Goal: Ask a question: Seek information or help from site administrators or community

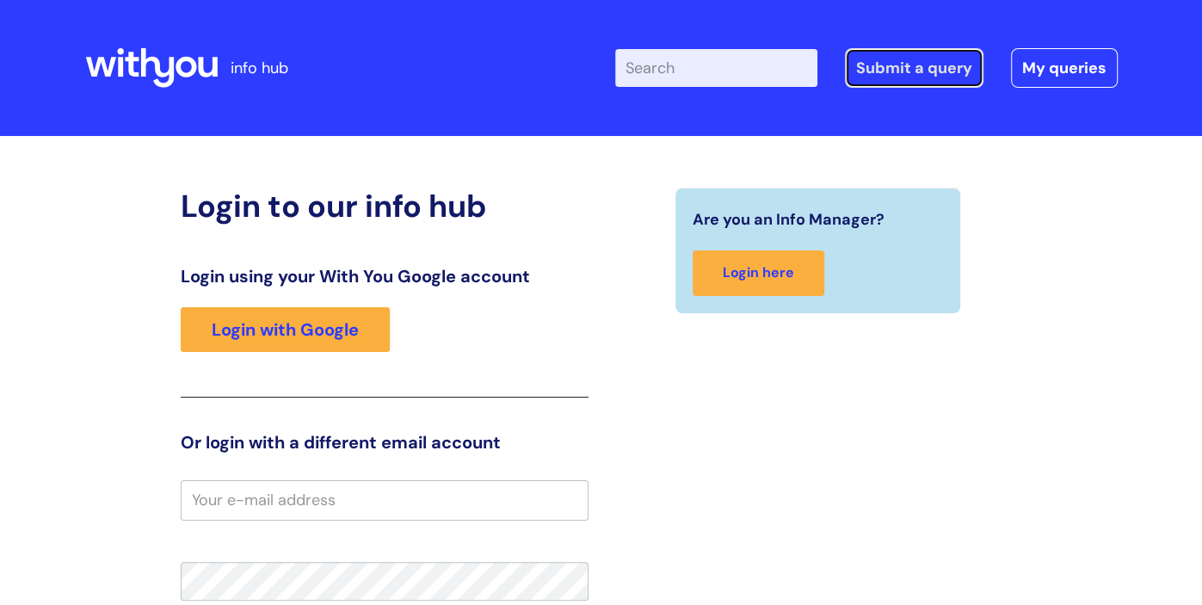
click at [900, 70] on link "Submit a query" at bounding box center [914, 68] width 139 height 40
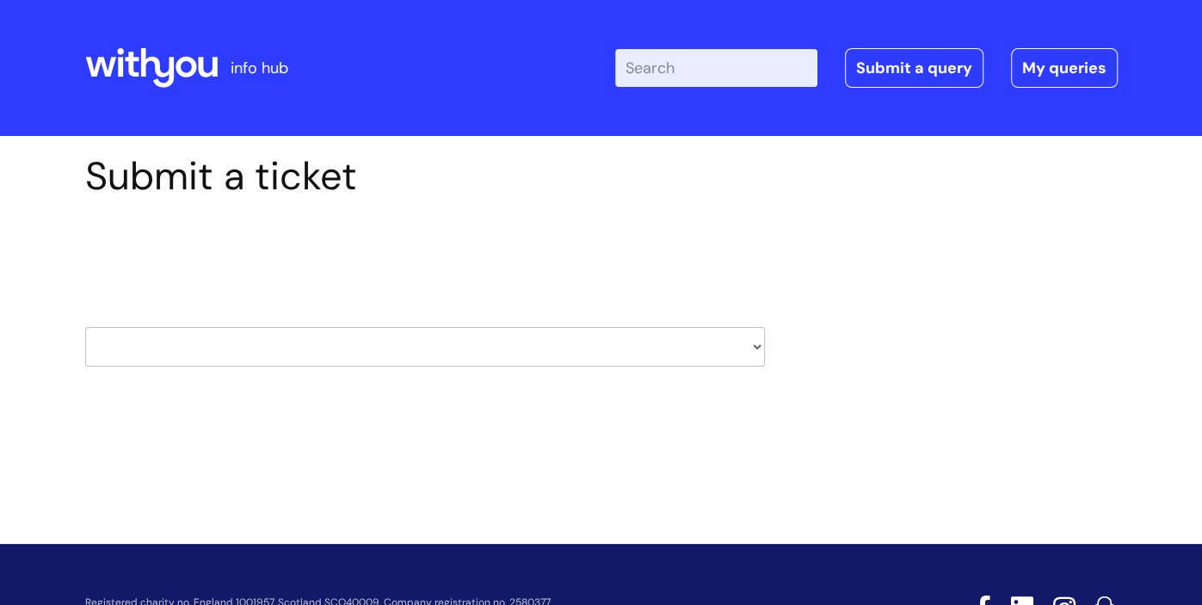
click at [660, 347] on select "HR / People IT and Support Clinical Drug Alerts Finance Accounts Data Support T…" at bounding box center [425, 347] width 680 height 40
select select "hr_/_people"
click at [85, 327] on select "HR / People IT and Support Clinical Drug Alerts Finance Accounts Data Support T…" at bounding box center [425, 347] width 680 height 40
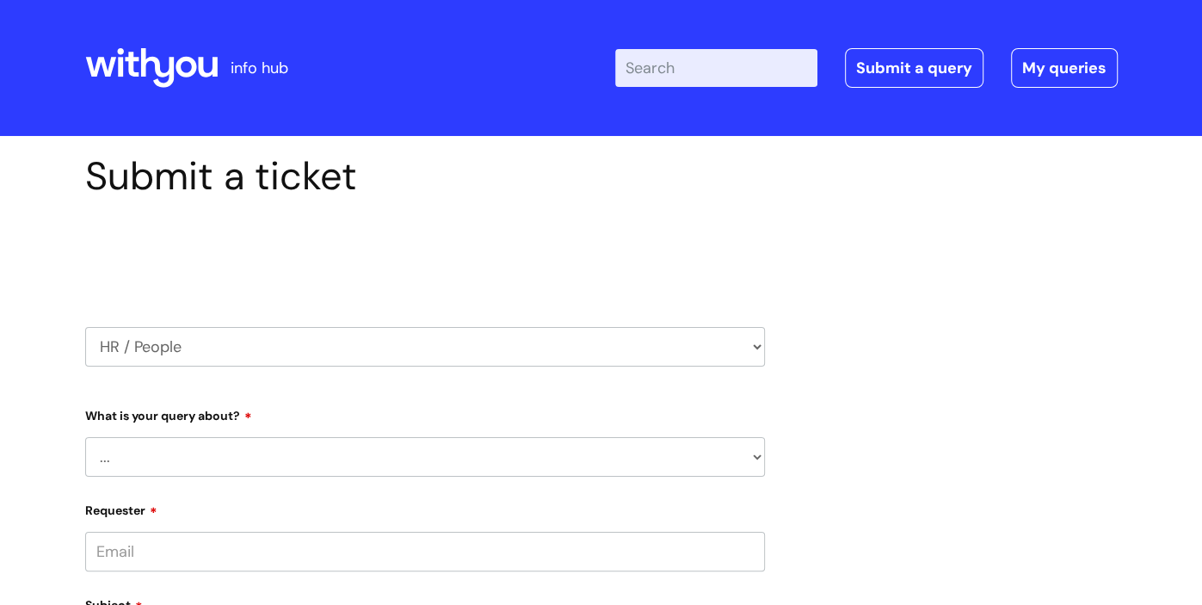
click at [217, 460] on select "... Absence Query Holiday Query Employee change request General HR Query iTrent…" at bounding box center [425, 457] width 680 height 40
select select "Pay Query"
click at [85, 437] on select "... Absence Query Holiday Query Employee change request General HR Query iTrent…" at bounding box center [425, 457] width 680 height 40
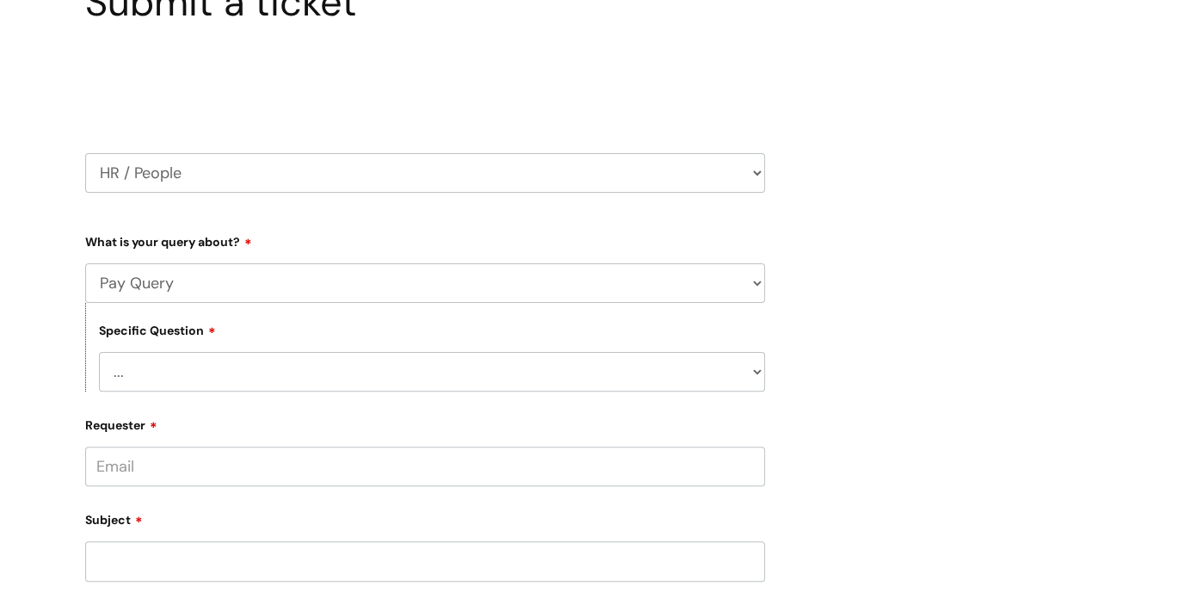
scroll to position [176, 0]
click at [331, 372] on select "... I don’t understand my payslip I think I have been overpaid I think I have b…" at bounding box center [432, 370] width 666 height 40
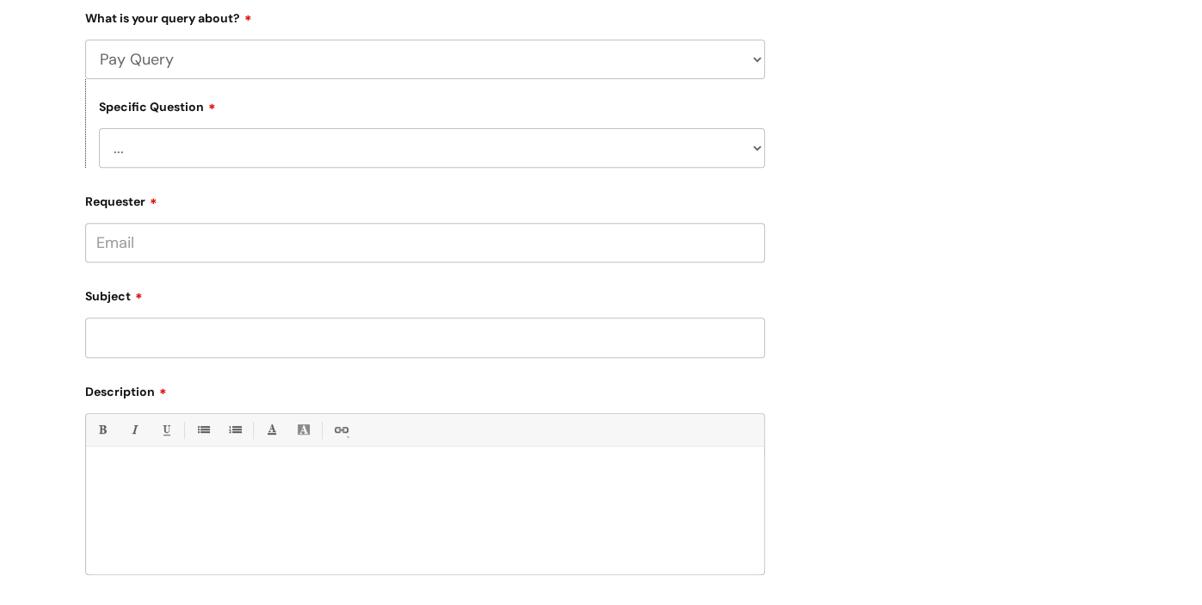
scroll to position [398, 0]
click at [757, 149] on select "... I don’t understand my payslip I think I have been overpaid I think I have b…" at bounding box center [432, 147] width 666 height 40
select select "Other payslip query"
click at [99, 128] on select "... I don’t understand my payslip I think I have been overpaid I think I have b…" at bounding box center [432, 147] width 666 height 40
click at [242, 250] on input "Requester" at bounding box center [425, 242] width 680 height 40
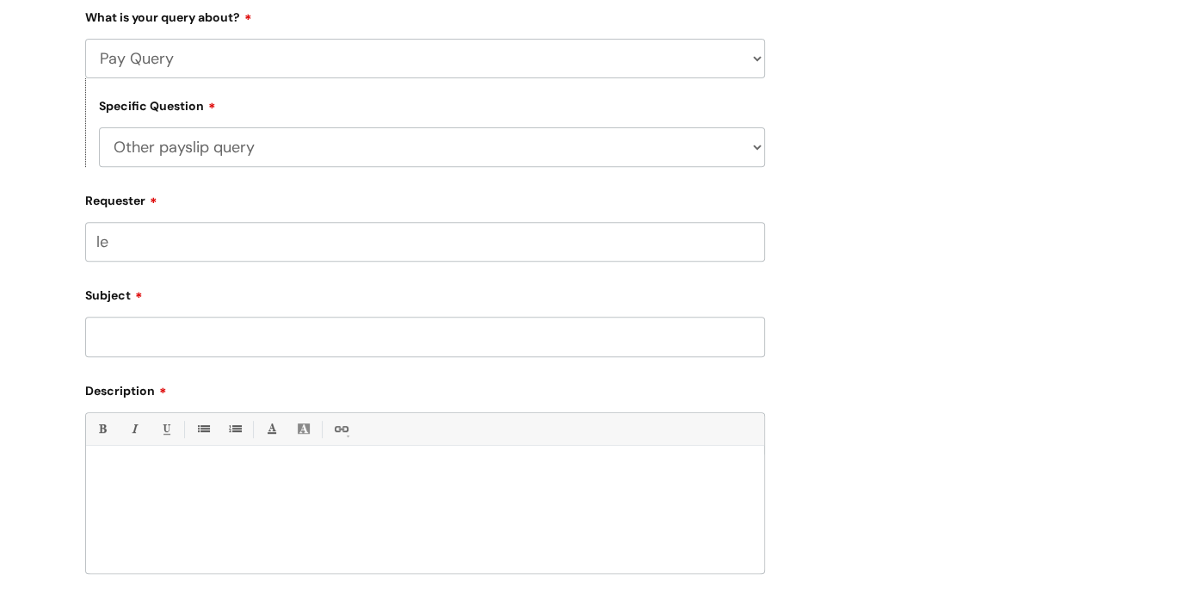
type input "l"
click at [146, 331] on div "Subject" at bounding box center [425, 318] width 680 height 77
drag, startPoint x: 221, startPoint y: 249, endPoint x: 56, endPoint y: 247, distance: 165.2
click at [56, 247] on div "Submit a ticket Select issue type HR / People IT and Support Clinical Drug Aler…" at bounding box center [601, 274] width 1202 height 1072
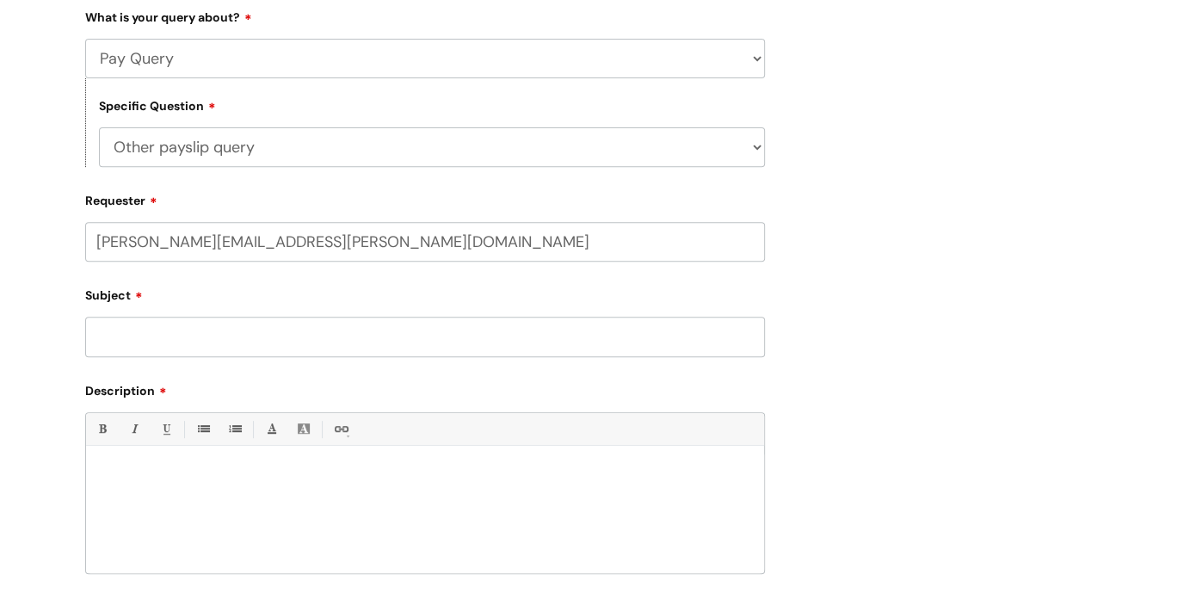
type input "lesley.pearson@wearewithyou.org.uk"
click at [218, 341] on input "Subject" at bounding box center [425, 337] width 680 height 40
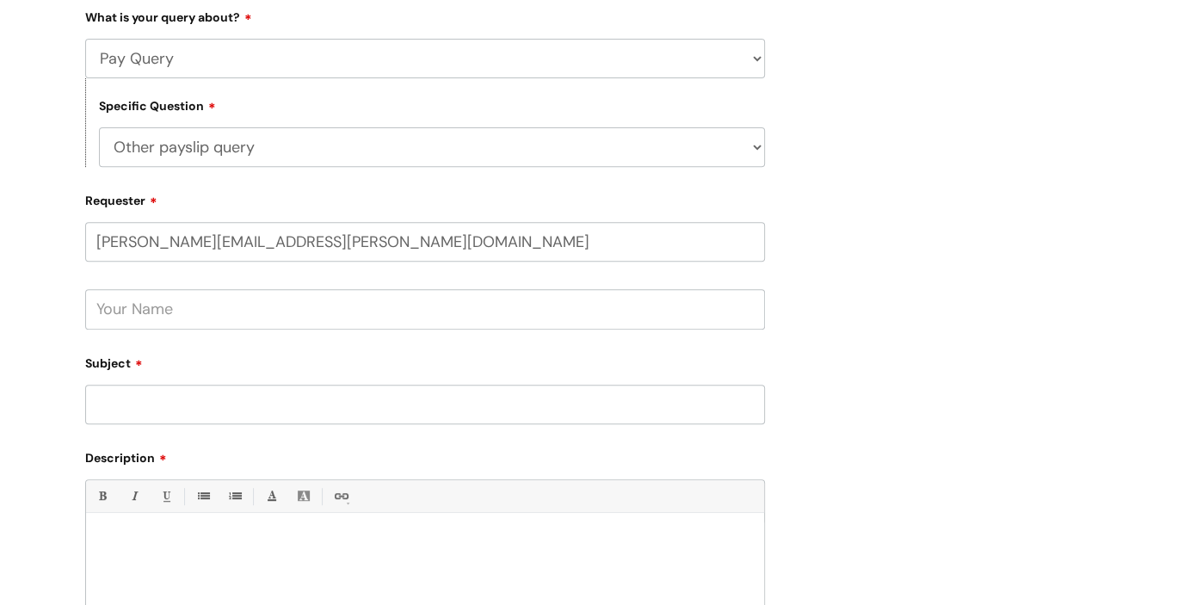
click at [217, 309] on input "text" at bounding box center [425, 309] width 680 height 40
type input "Lesley Pearson"
click at [295, 413] on input "Subject" at bounding box center [425, 405] width 680 height 40
type input "October uplift"
click at [329, 548] on p at bounding box center [425, 542] width 652 height 15
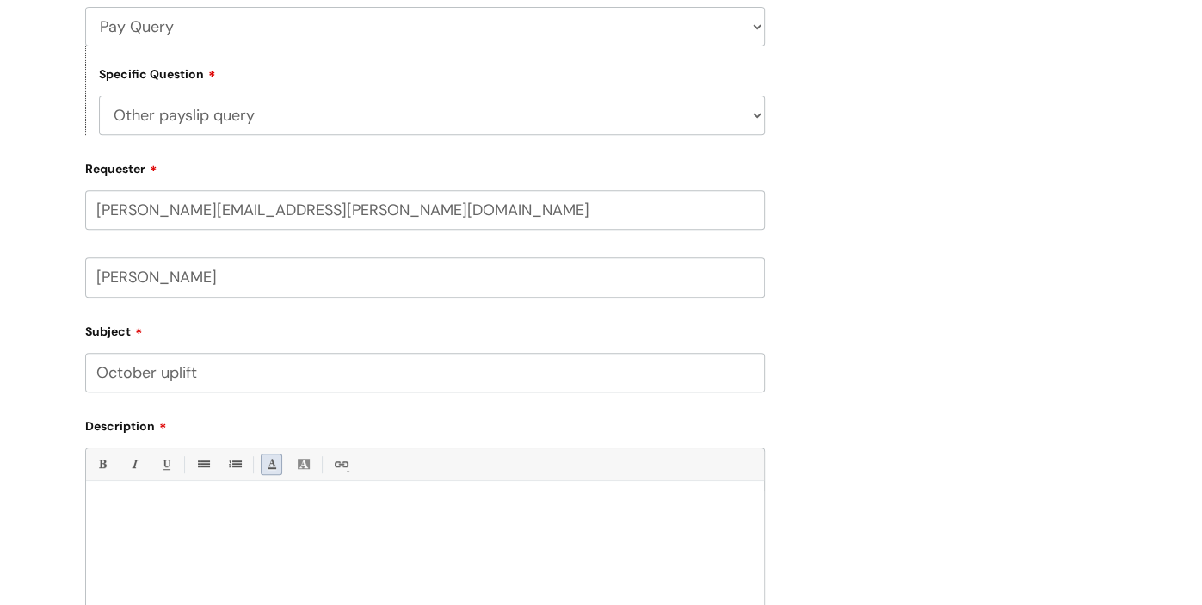
scroll to position [458, 0]
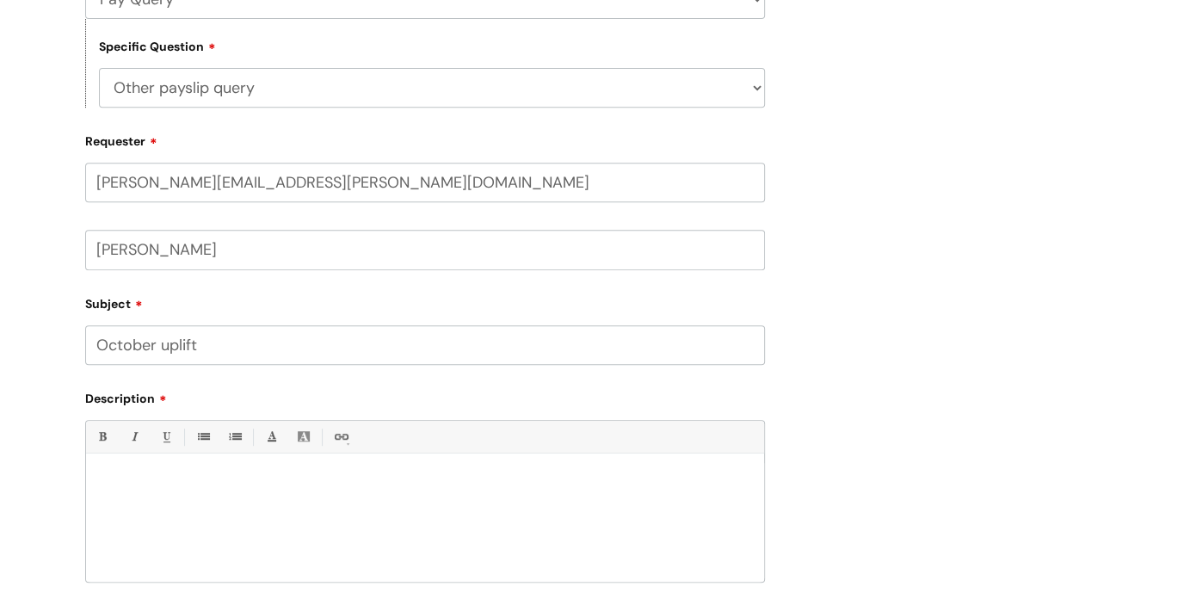
click at [260, 476] on div at bounding box center [425, 522] width 678 height 119
